Goal: Communication & Community: Answer question/provide support

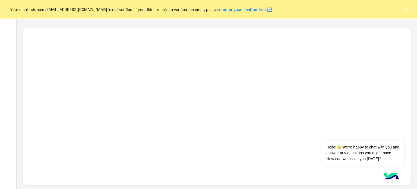
click at [405, 11] on button "×" at bounding box center [406, 9] width 5 height 5
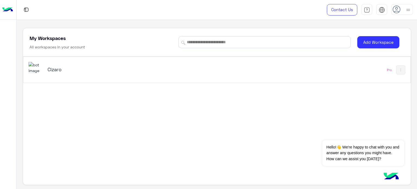
click at [58, 70] on h5 "Cizaro" at bounding box center [116, 69] width 136 height 7
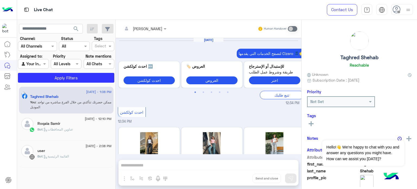
scroll to position [170, 0]
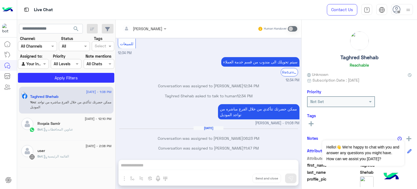
click at [407, 7] on img at bounding box center [408, 10] width 7 height 7
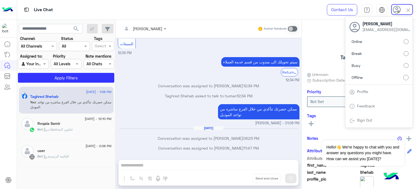
click at [389, 39] on label "Online" at bounding box center [379, 42] width 59 height 10
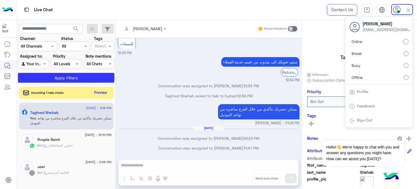
click at [183, 21] on div "[PERSON_NAME] Human Handover" at bounding box center [209, 29] width 186 height 18
